Goal: Navigation & Orientation: Find specific page/section

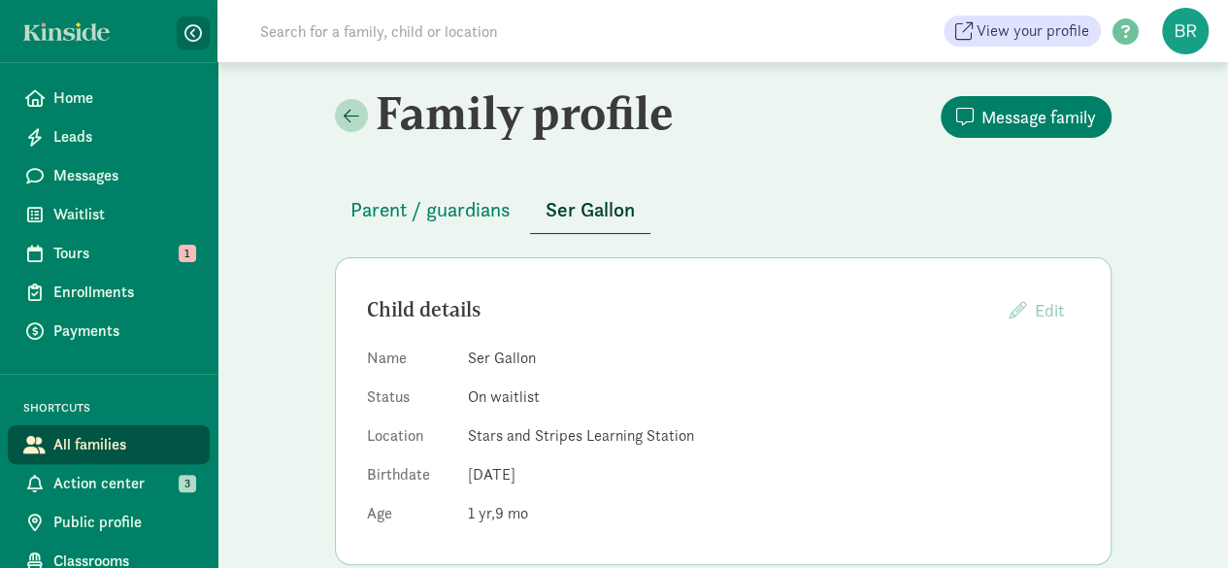
click at [184, 31] on span "button" at bounding box center [192, 32] width 17 height 17
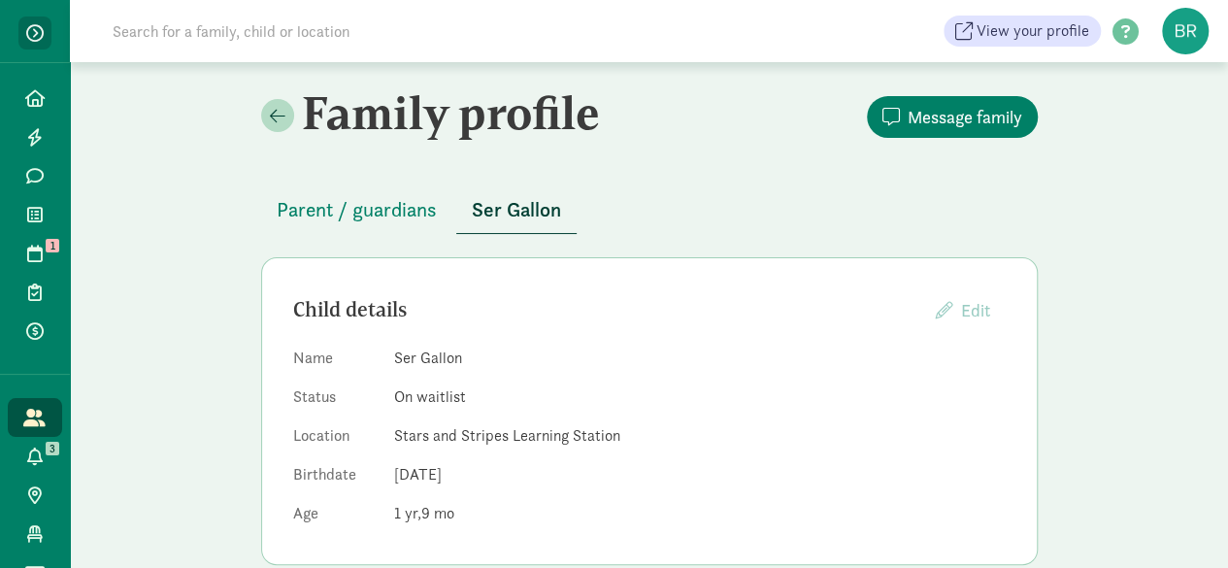
click at [29, 32] on span "button" at bounding box center [34, 32] width 17 height 17
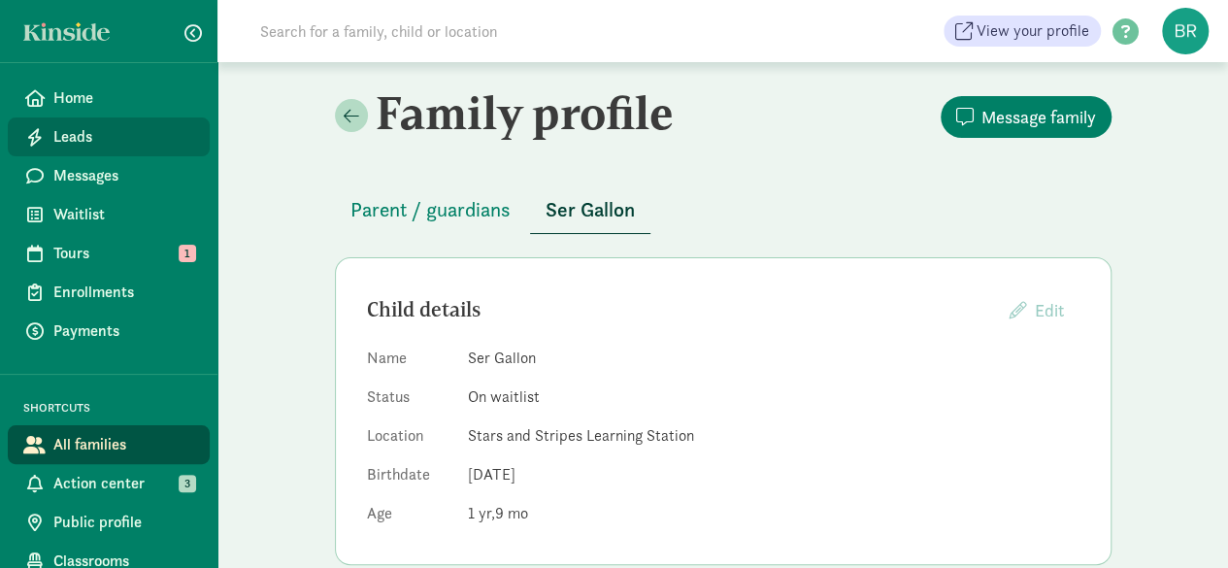
click at [121, 123] on link "Leads" at bounding box center [109, 136] width 202 height 39
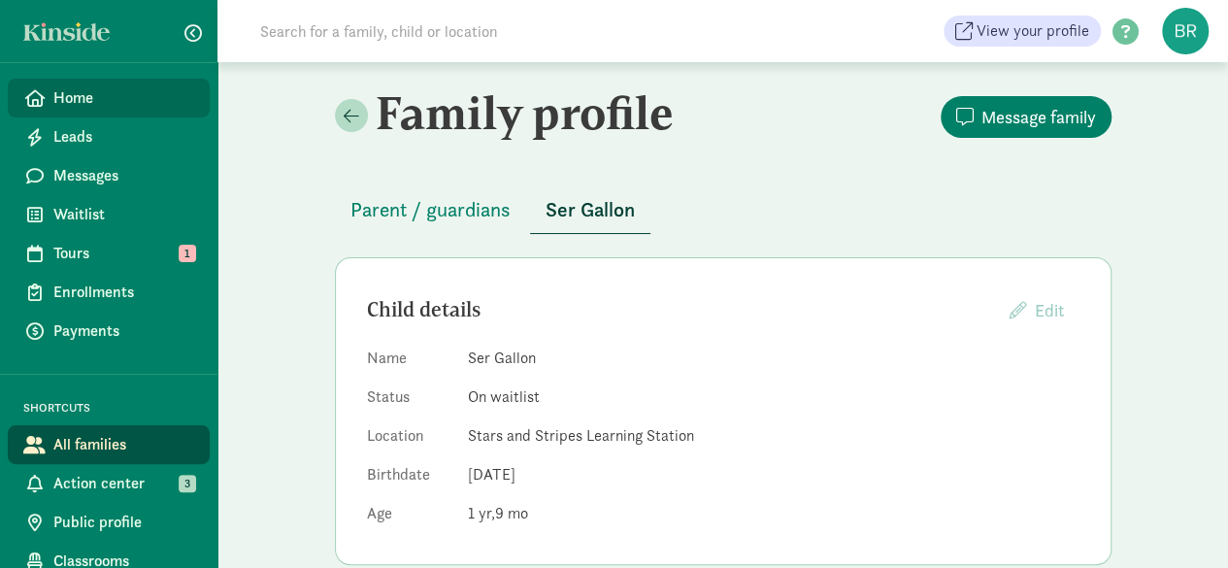
click at [124, 97] on span "Home" at bounding box center [123, 97] width 141 height 23
click at [87, 110] on link "Home" at bounding box center [109, 98] width 202 height 39
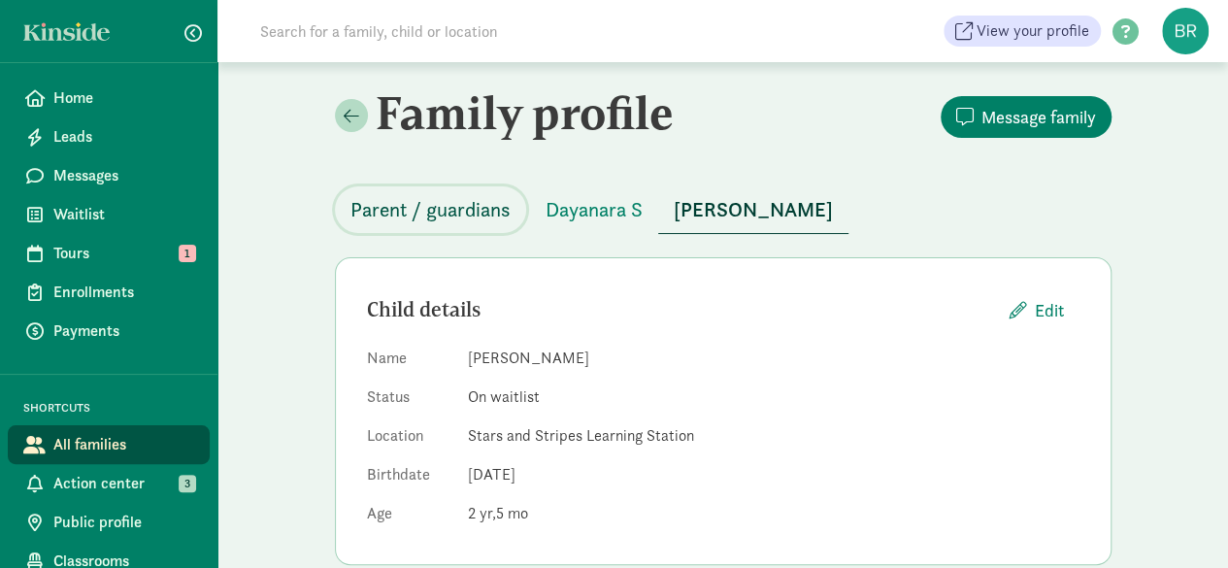
click at [434, 209] on span "Parent / guardians" at bounding box center [430, 209] width 160 height 31
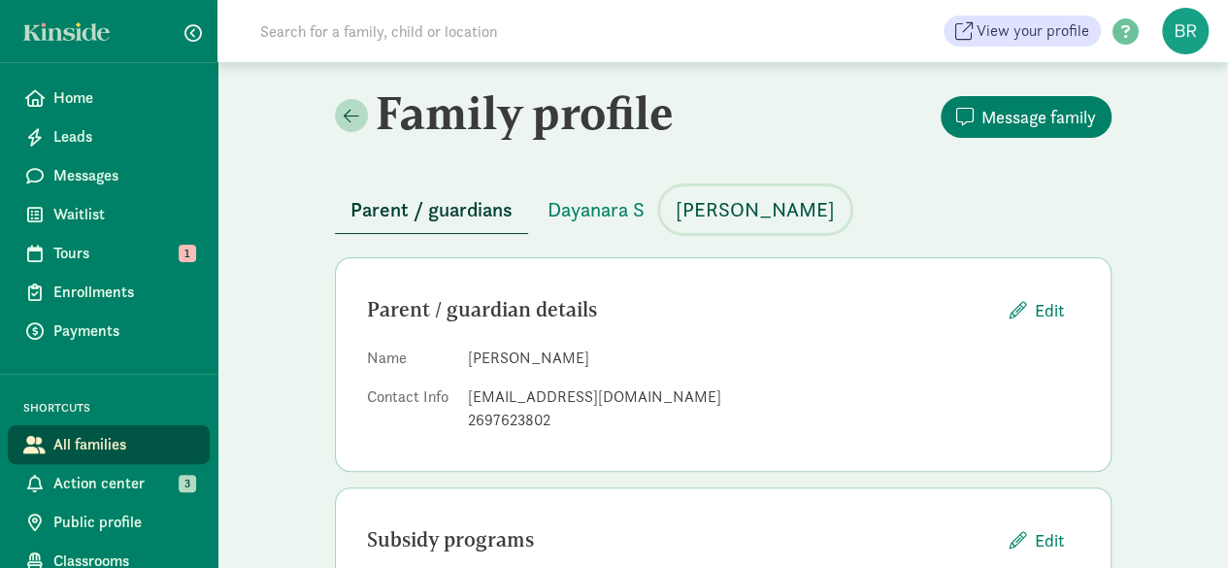
click at [715, 223] on span "Alecia S" at bounding box center [755, 209] width 159 height 31
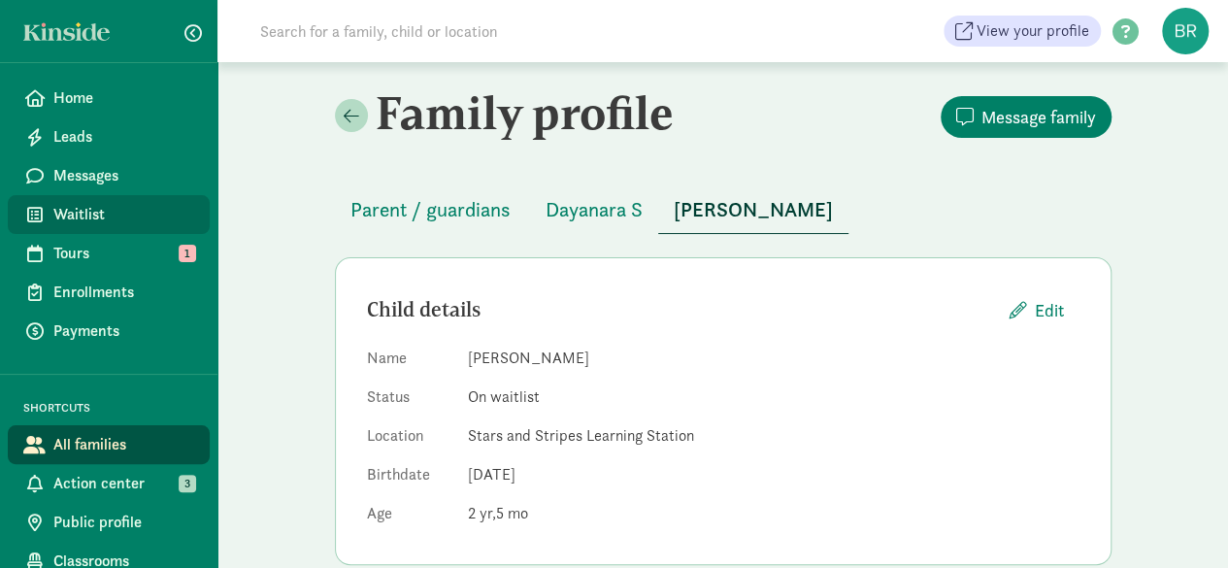
click at [88, 213] on span "Waitlist" at bounding box center [123, 214] width 141 height 23
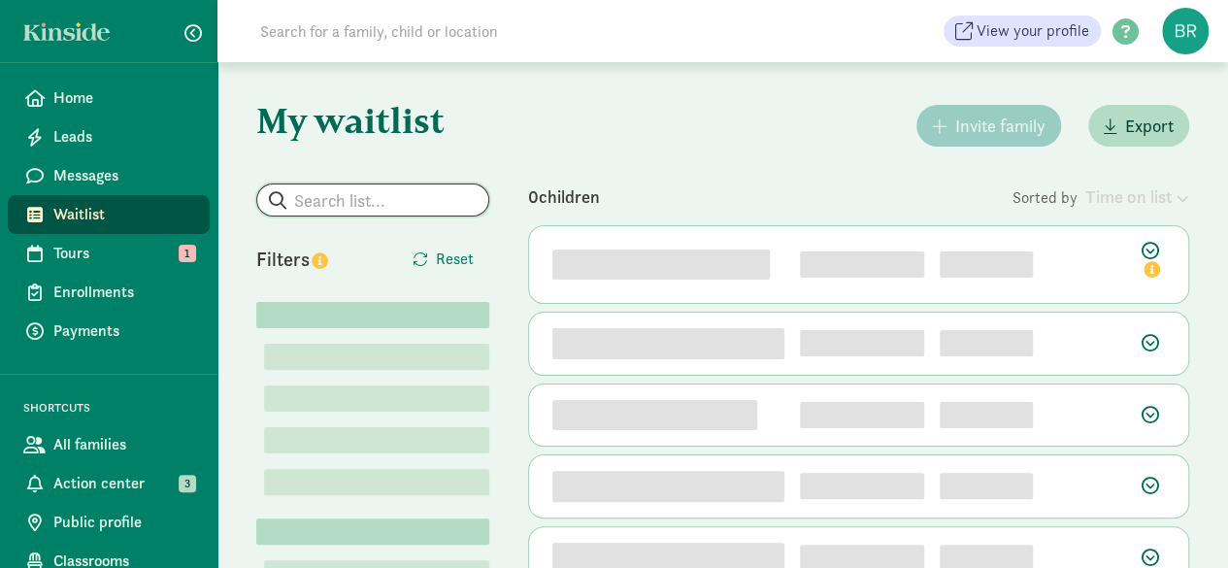
click at [373, 194] on input "search" at bounding box center [372, 199] width 231 height 31
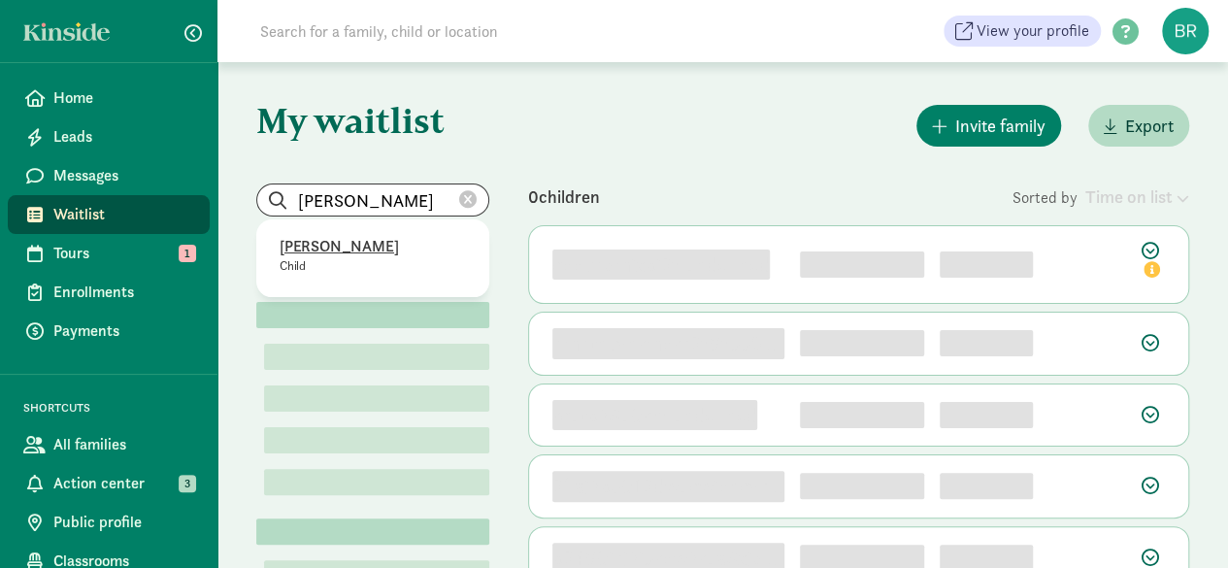
click at [311, 258] on p "Child" at bounding box center [373, 266] width 186 height 16
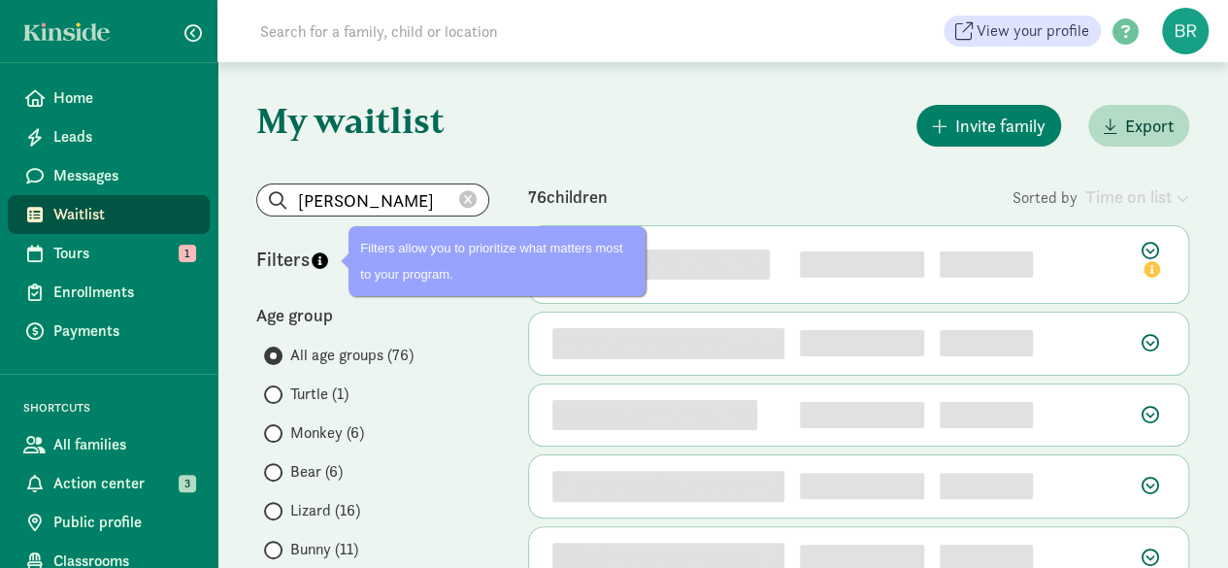
type input "[PERSON_NAME]"
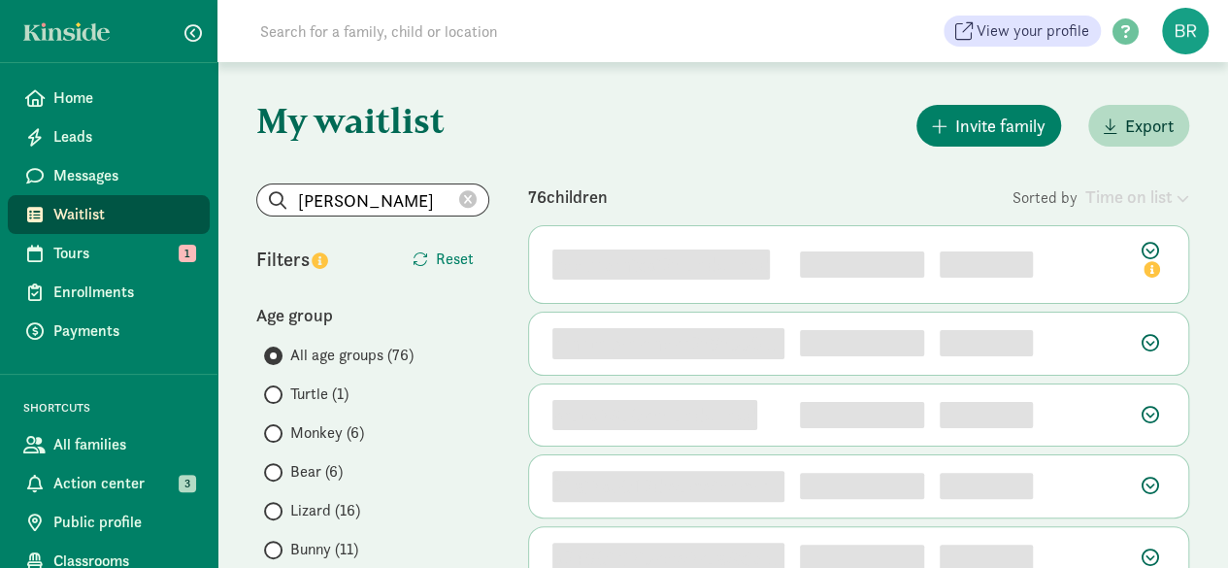
click at [753, 186] on div "76 children" at bounding box center [770, 196] width 484 height 26
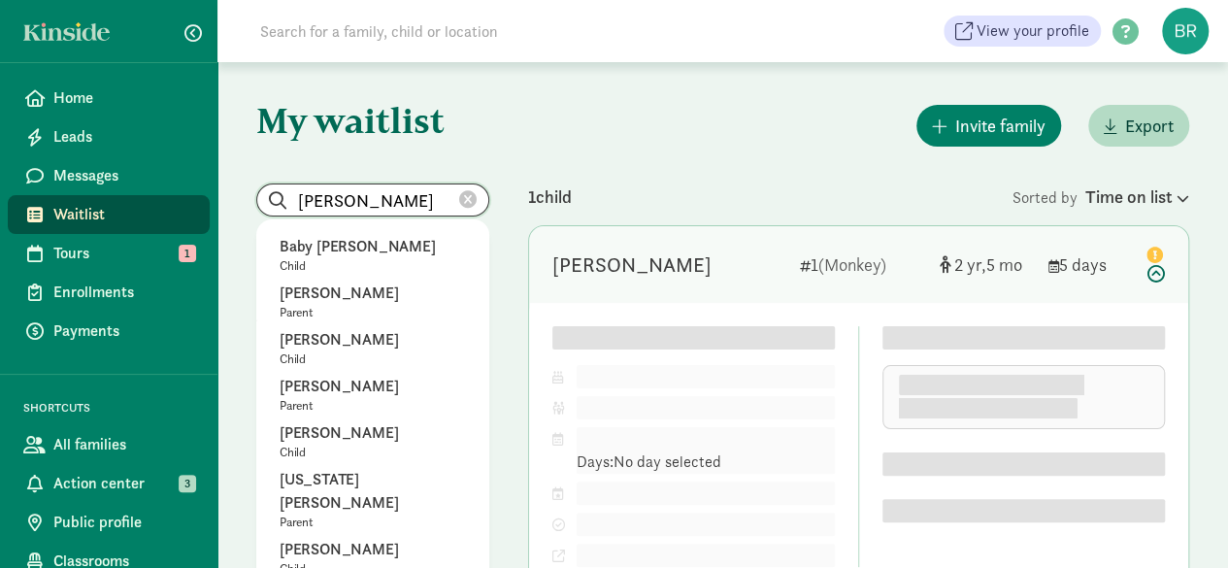
click at [458, 204] on input "[PERSON_NAME]" at bounding box center [372, 199] width 231 height 31
click at [672, 124] on div "Invite family Export" at bounding box center [858, 126] width 661 height 50
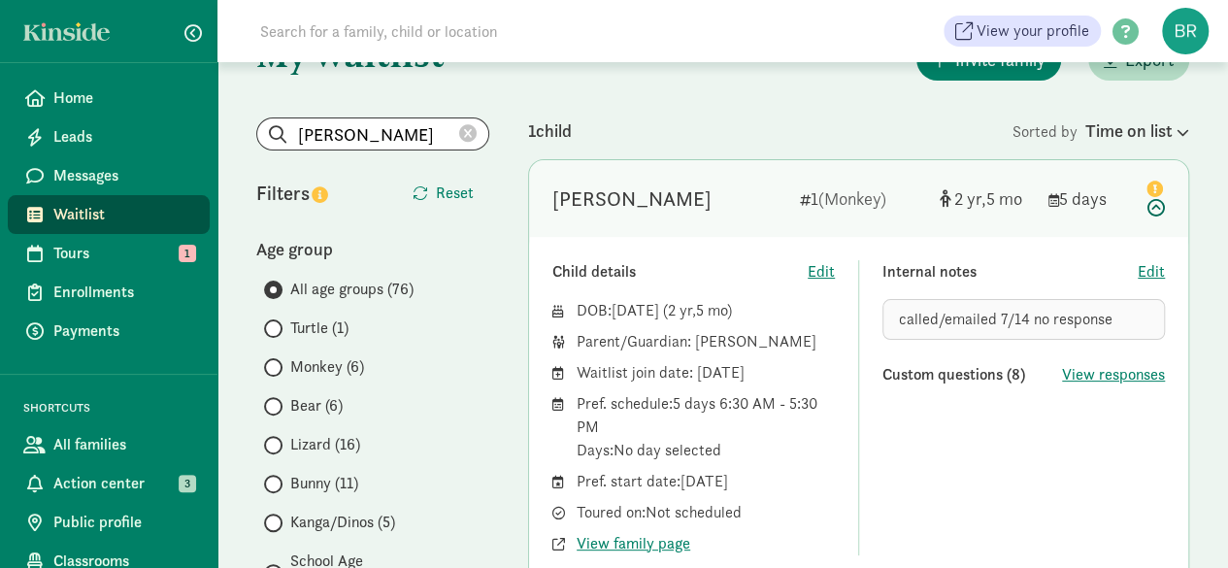
scroll to position [97, 0]
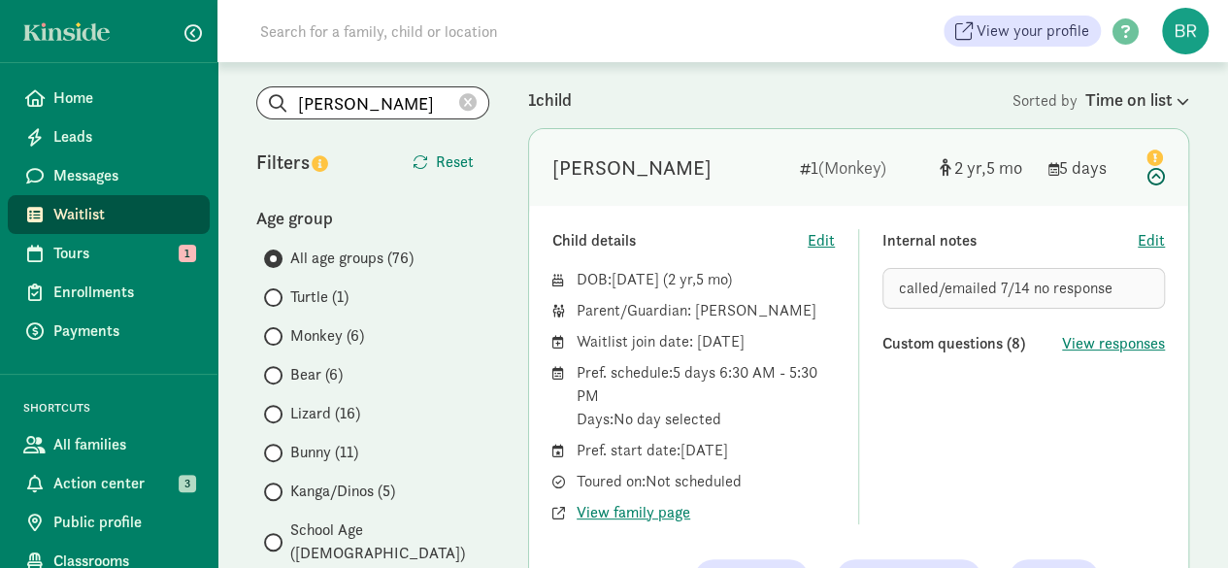
click at [1155, 180] on icon at bounding box center [1153, 165] width 23 height 41
click at [1161, 180] on icon at bounding box center [1153, 165] width 23 height 41
click at [1153, 177] on icon at bounding box center [1153, 165] width 23 height 41
click at [60, 97] on span "Home" at bounding box center [123, 97] width 141 height 23
